Goal: Use online tool/utility: Utilize a website feature to perform a specific function

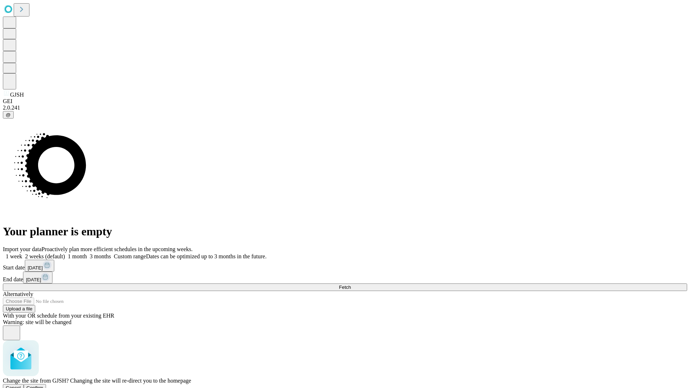
click at [43, 385] on span "Confirm" at bounding box center [35, 387] width 17 height 5
click at [65, 253] on label "2 weeks (default)" at bounding box center [43, 256] width 43 height 6
click at [351, 285] on span "Fetch" at bounding box center [345, 287] width 12 height 5
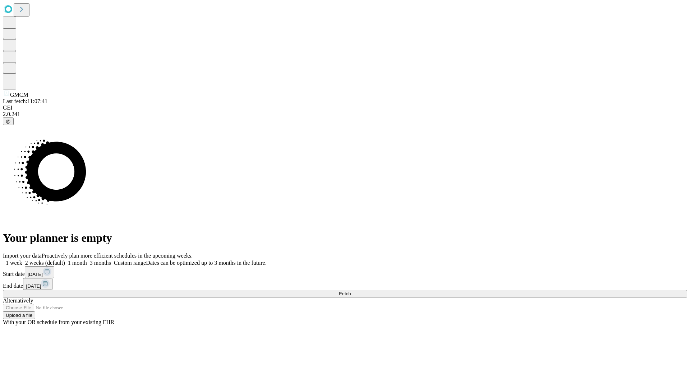
click at [65, 260] on label "2 weeks (default)" at bounding box center [43, 263] width 43 height 6
click at [351, 291] on span "Fetch" at bounding box center [345, 293] width 12 height 5
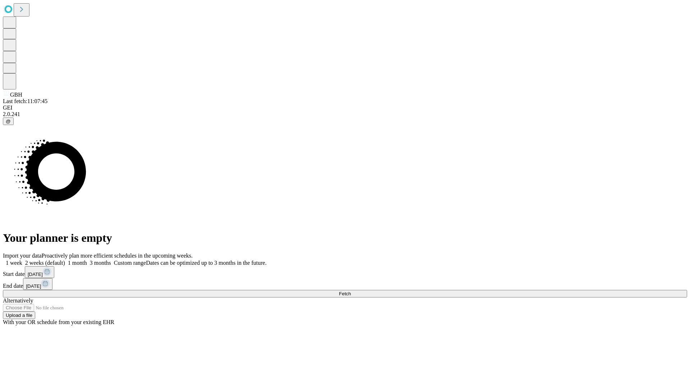
click at [65, 260] on label "2 weeks (default)" at bounding box center [43, 263] width 43 height 6
click at [351, 291] on span "Fetch" at bounding box center [345, 293] width 12 height 5
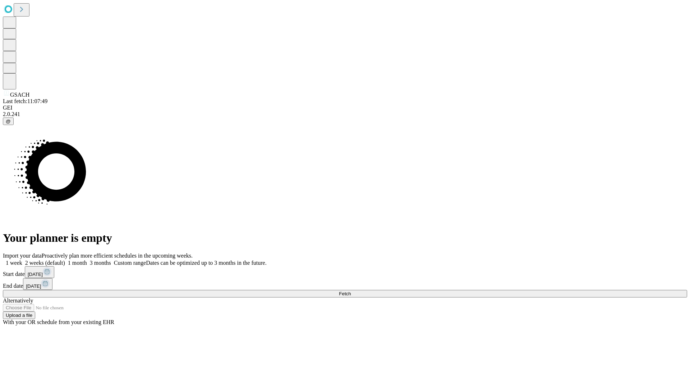
click at [65, 260] on label "2 weeks (default)" at bounding box center [43, 263] width 43 height 6
click at [351, 291] on span "Fetch" at bounding box center [345, 293] width 12 height 5
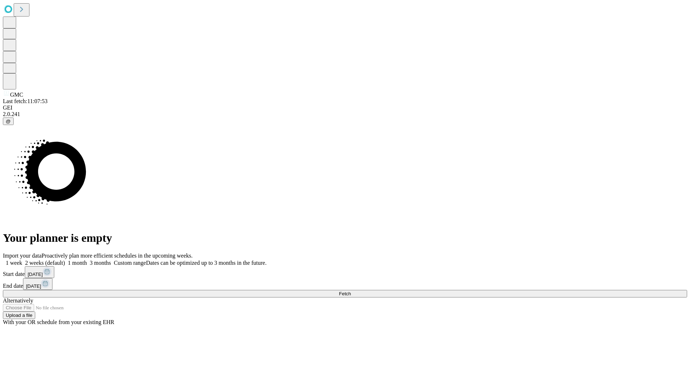
click at [65, 260] on label "2 weeks (default)" at bounding box center [43, 263] width 43 height 6
click at [351, 291] on span "Fetch" at bounding box center [345, 293] width 12 height 5
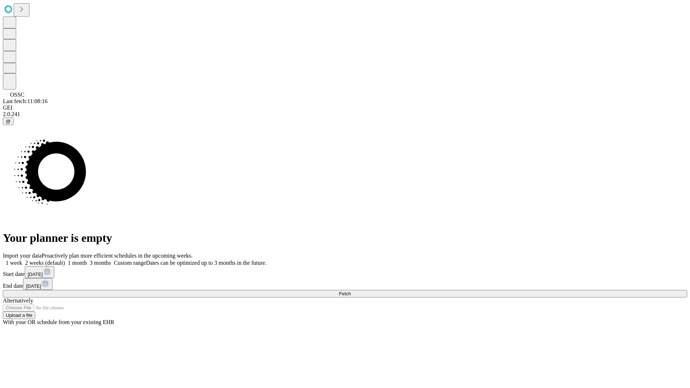
click at [65, 260] on label "2 weeks (default)" at bounding box center [43, 263] width 43 height 6
click at [351, 291] on span "Fetch" at bounding box center [345, 293] width 12 height 5
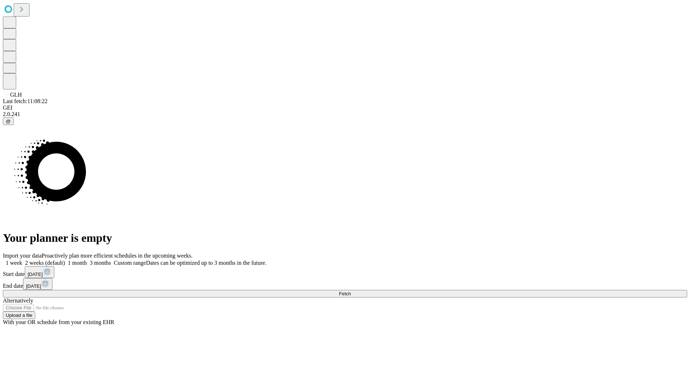
click at [351, 291] on span "Fetch" at bounding box center [345, 293] width 12 height 5
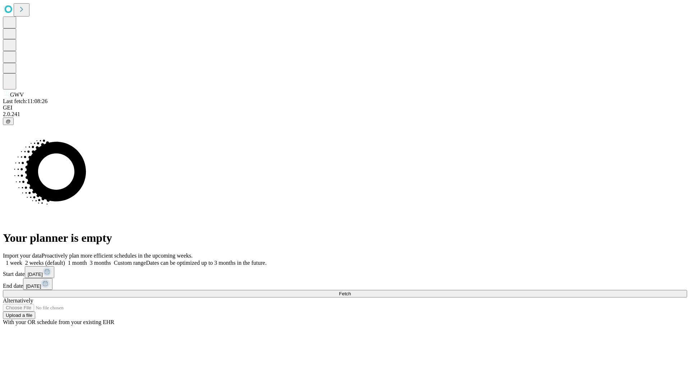
click at [65, 260] on label "2 weeks (default)" at bounding box center [43, 263] width 43 height 6
click at [351, 291] on span "Fetch" at bounding box center [345, 293] width 12 height 5
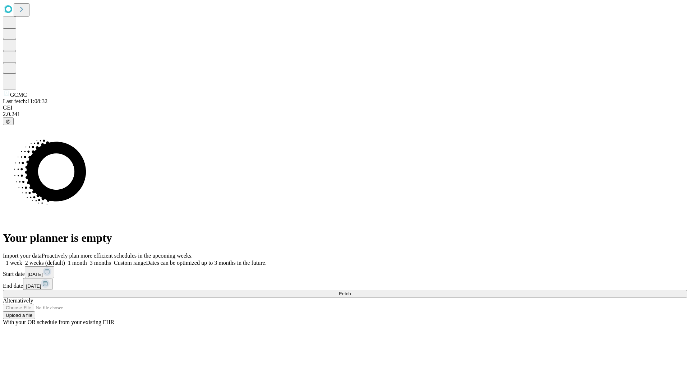
click at [351, 291] on span "Fetch" at bounding box center [345, 293] width 12 height 5
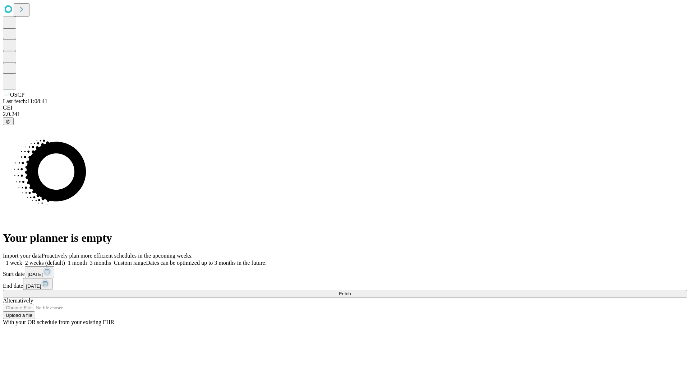
click at [351, 291] on span "Fetch" at bounding box center [345, 293] width 12 height 5
